Goal: Task Accomplishment & Management: Complete application form

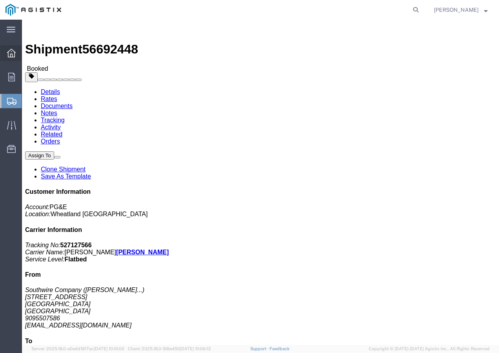
click at [8, 56] on icon at bounding box center [11, 53] width 9 height 9
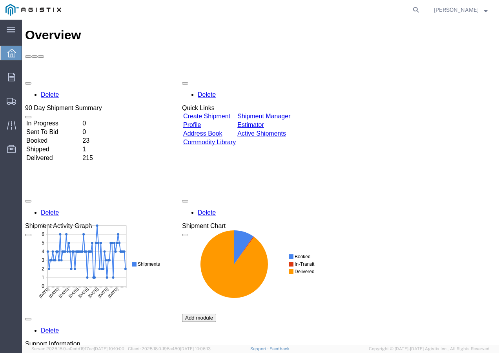
click at [231, 113] on link "Create Shipment" at bounding box center [206, 116] width 47 height 7
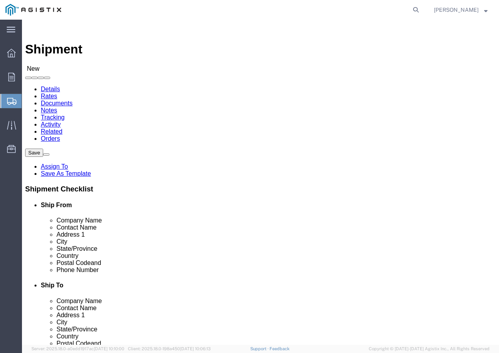
select select
click select "Select PG&E Southwire Company"
select select "9596"
click select "Select PG&E Southwire Company"
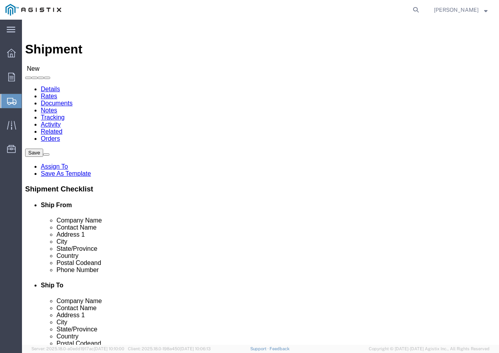
select select "PURCHORD"
select select
click div "Location My Profile Location (OBSOLETE) [PERSON_NAME] SC - GC TRAILER (OBSOLETE…"
select select "MYPROFILE"
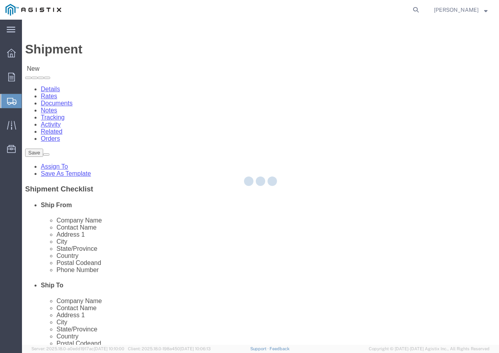
type input "Southwire Company"
type input "[PERSON_NAME]"
type input "[STREET_ADDRESS]"
type input "Fontana"
type input "92337"
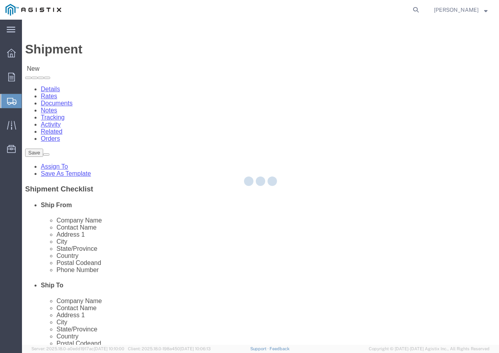
type input "9095507586"
type input "[EMAIL_ADDRESS][DOMAIN_NAME]"
checkbox input "true"
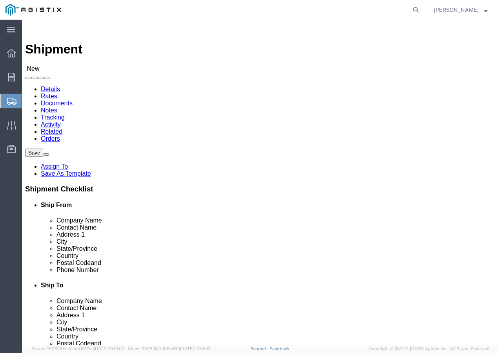
select select "CA"
click select "Select All Others [GEOGRAPHIC_DATA] [GEOGRAPHIC_DATA] [GEOGRAPHIC_DATA] [GEOGRA…"
select select "19745"
click select "Select All Others [GEOGRAPHIC_DATA] [GEOGRAPHIC_DATA] [GEOGRAPHIC_DATA] [GEOGRA…"
click span
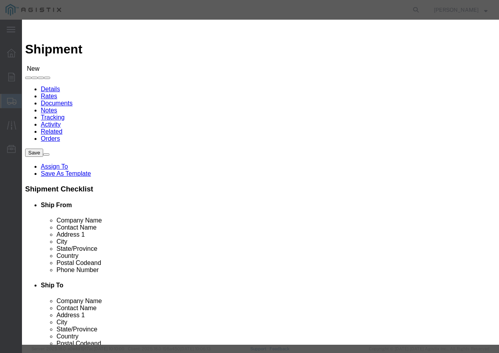
click select "Search by Address Book Name City Company Name Contact Name Country CustomerAlia…"
select select "city"
click select "Search by Address Book Name City Company Name Contact Name Country CustomerAlia…"
click input "text"
type input "[GEOGRAPHIC_DATA]"
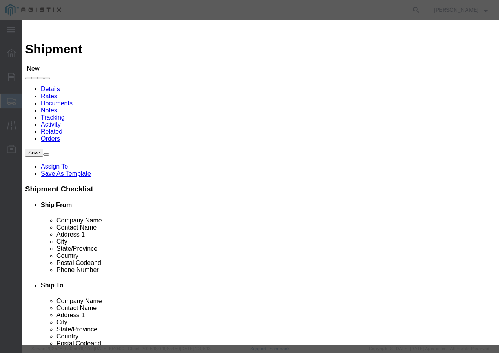
click icon "button"
click button "Select"
select select
type input "PG&E"
type input "[STREET_ADDRESS]"
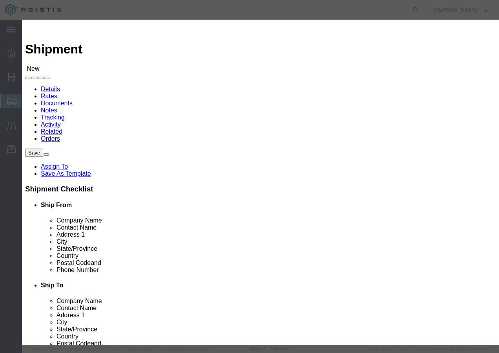
type input "[GEOGRAPHIC_DATA]"
type input "93725-1098"
select select "CA"
click button "Close"
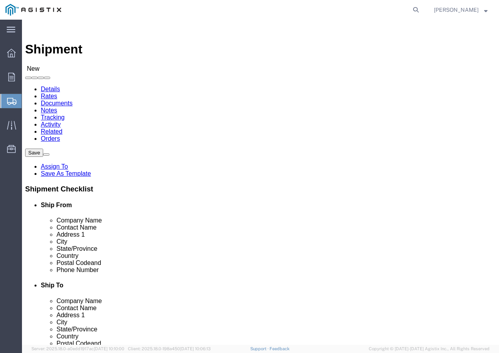
click input "text"
type input "r"
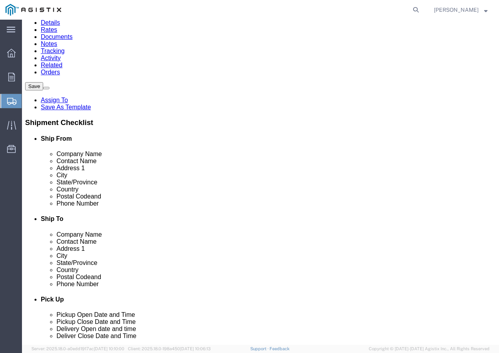
scroll to position [79, 0]
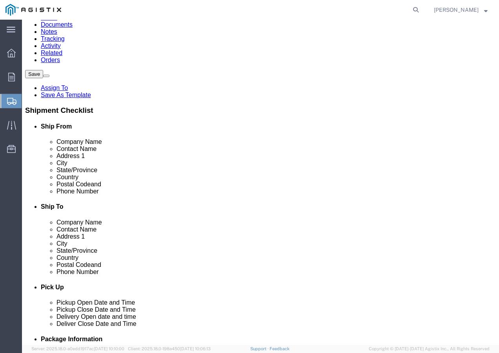
type input "Receiving Department"
click input "text"
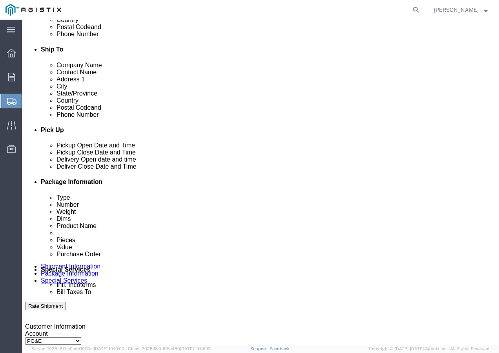
type input "8007567243"
click div "[DATE] 10:00 AM"
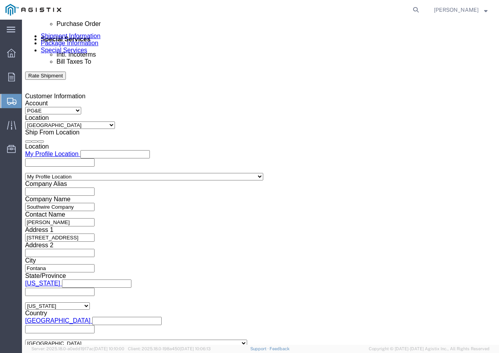
click input "10:00 AM"
type input "2:30 pm"
click button "Apply"
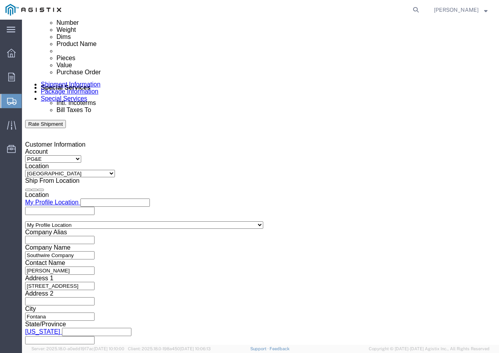
scroll to position [348, 0]
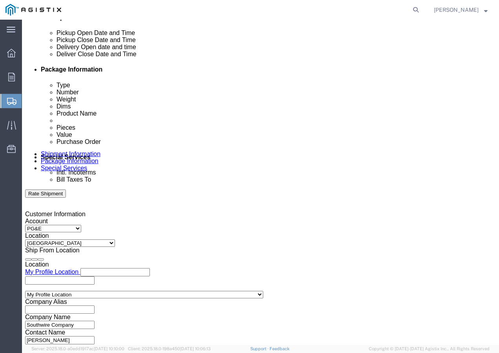
click div
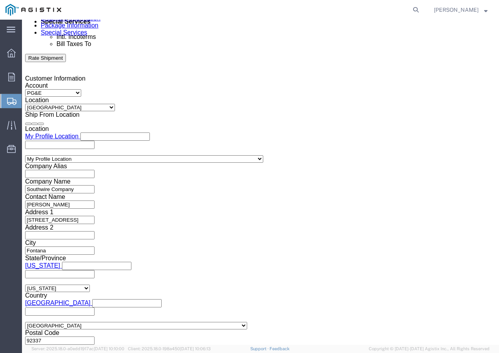
click button "Apply"
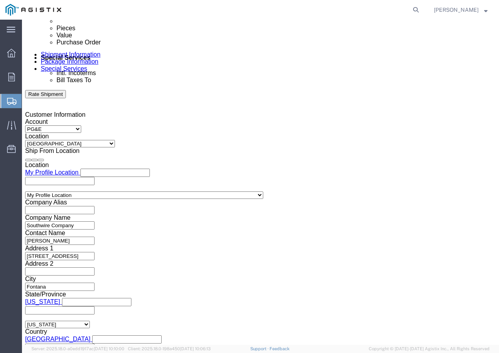
scroll to position [366, 0]
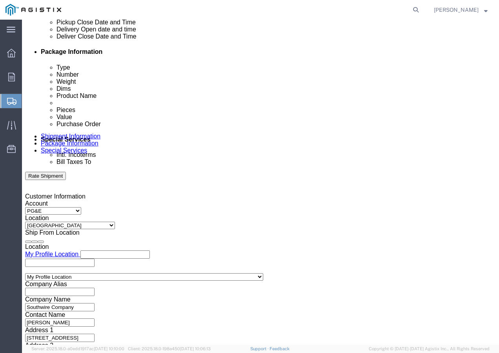
click div
click button "Apply"
click input "text"
paste input "3501408401"
type input "3501408401"
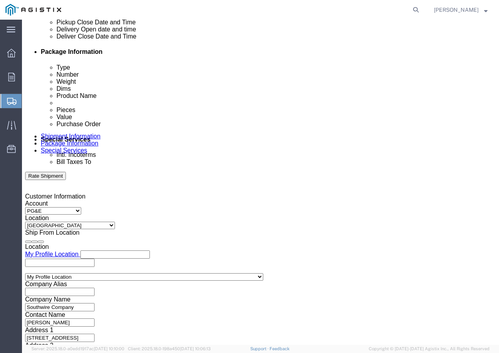
click select "Select Account Type Activity ID Airline Appointment Number ASN Batch Request # …"
select select "SHIPMENTIDNUM"
click select "Select Account Type Activity ID Airline Appointment Number ASN Batch Request # …"
click div "Select Account Type Activity ID Airline Appointment Number ASN Batch Request # …"
click input "text"
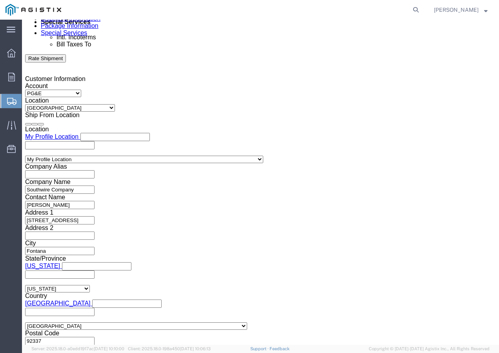
scroll to position [483, 0]
type input "7480034"
click select "Select Air Less than Truckload Multi-Leg Ocean Freight Rail Small Parcel Truckl…"
select select "TL"
click select "Select Air Less than Truckload Multi-Leg Ocean Freight Rail Small Parcel Truckl…"
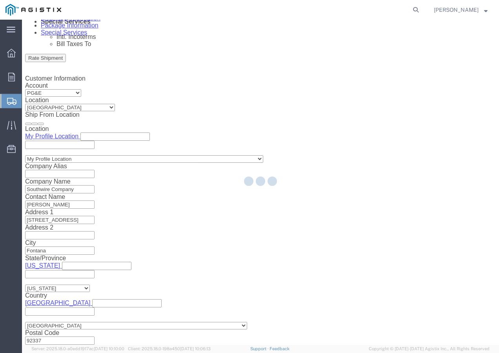
select select
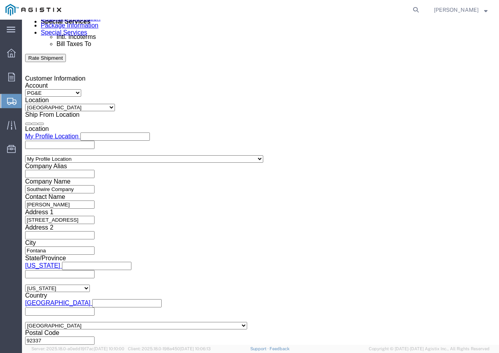
click select "Select 1-Ton (PSS) 10 Wheel 10 Yard Dump Truck 20 Yard Dump Truck Bobtail Botto…"
select select "STDV"
click select "Select 1-Ton (PSS) 10 Wheel 10 Yard Dump Truck 20 Yard Dump Truck Bobtail Botto…"
click button "Continue"
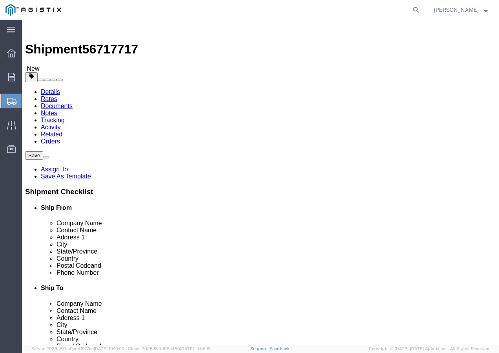
click select "Select Bulk Bundle(s) Cardboard Box(es) Carton(s) Crate(s) Drum(s) (Fiberboard)…"
select select "YRPK"
click select "Select Bulk Bundle(s) Cardboard Box(es) Carton(s) Crate(s) Drum(s) (Fiberboard)…"
click input "text"
type input "50"
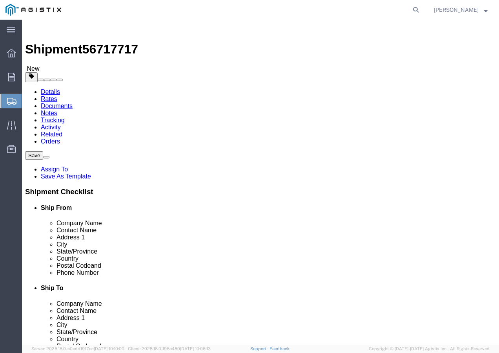
type input "50"
drag, startPoint x: 77, startPoint y: 198, endPoint x: 68, endPoint y: 200, distance: 9.3
click div "0.00 Select kgs lbs"
click input "0.00"
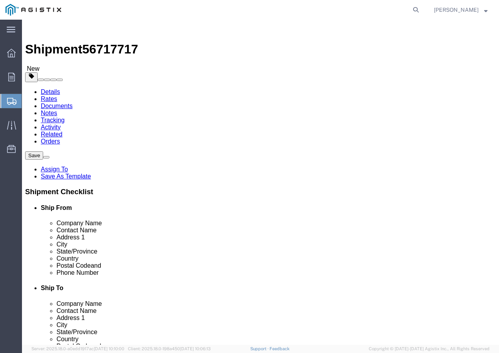
drag, startPoint x: 90, startPoint y: 196, endPoint x: 65, endPoint y: 198, distance: 25.6
click div "Weight 0.00 Select kgs lbs Ship. t°"
type input "6000"
click link "Add Content"
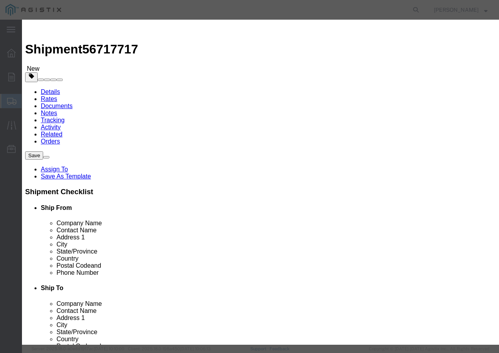
click input "text"
paste input "CCU/LLDPE 4 SOL SD CU 60 MILS 171R"
type input "CCU/LLDPE 4 SOL SD CU 60 MILS 171R"
click input "0"
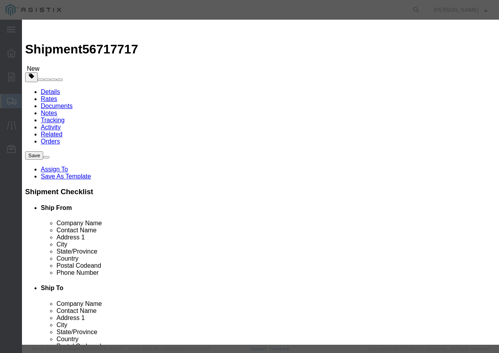
type input "246"
click input "text"
type input "1"
click select "Select 50 55 60 65 70 85 92.5 100 125 175 250 300 400"
select select "100"
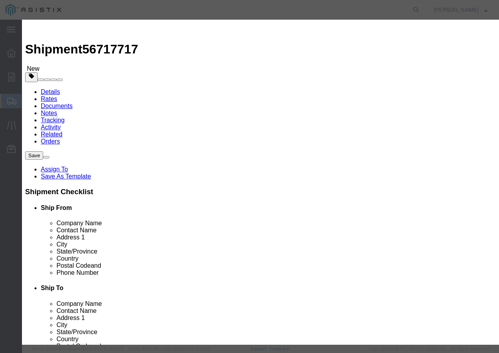
click select "Select 50 55 60 65 70 85 92.5 100 125 175 250 300 400"
click button "Save & Close"
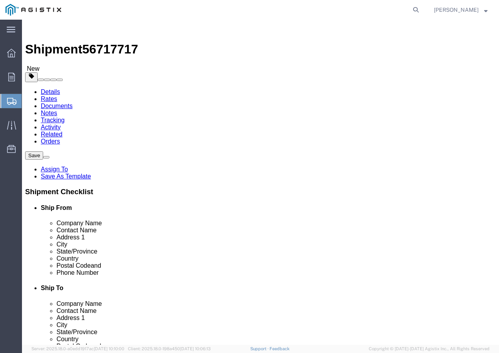
click input "1"
type input "246"
click button "Continue"
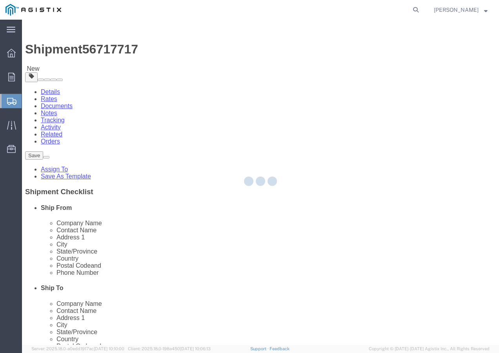
select select
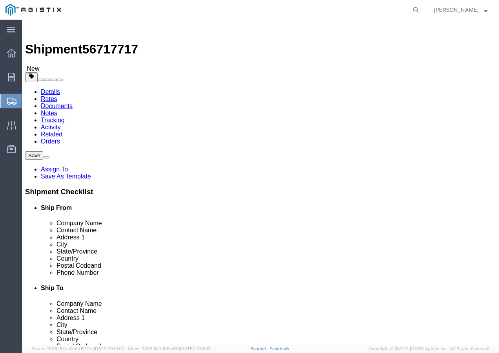
click button "Rate Shipment"
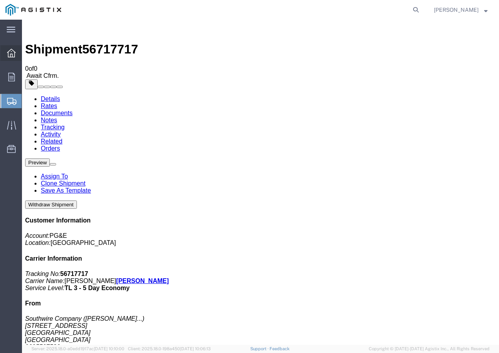
click at [11, 51] on icon at bounding box center [11, 53] width 9 height 9
